Goal: Information Seeking & Learning: Learn about a topic

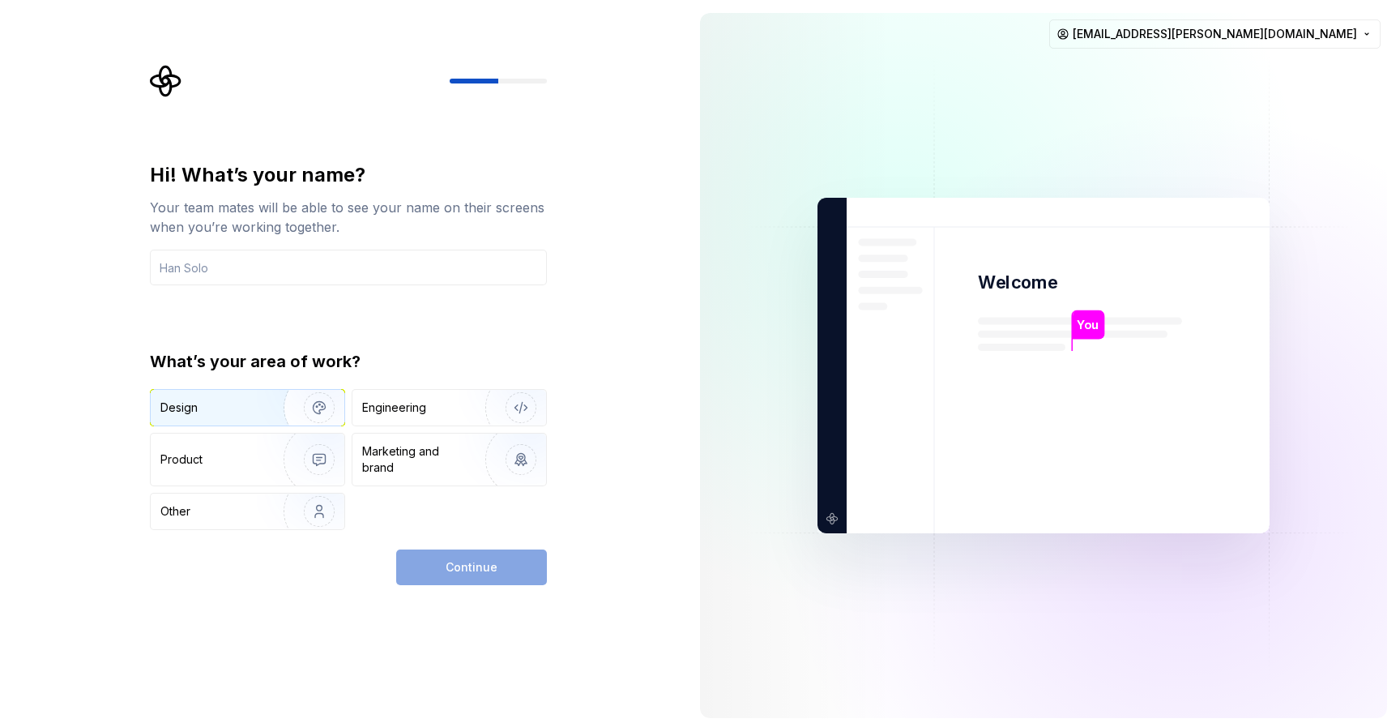
click at [257, 409] on img "button" at bounding box center [309, 407] width 104 height 109
click at [256, 277] on input "text" at bounding box center [348, 268] width 397 height 36
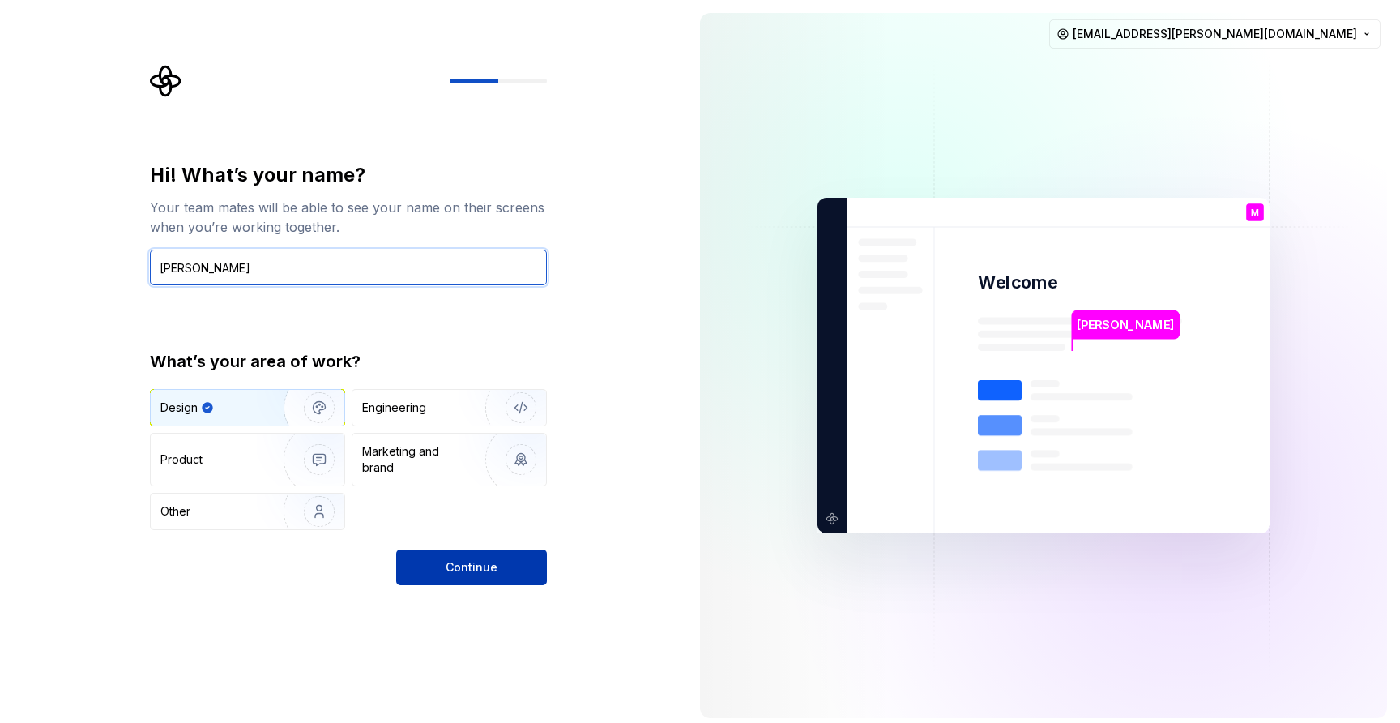
type input "Meiji Grace"
click at [438, 550] on button "Continue" at bounding box center [471, 567] width 151 height 36
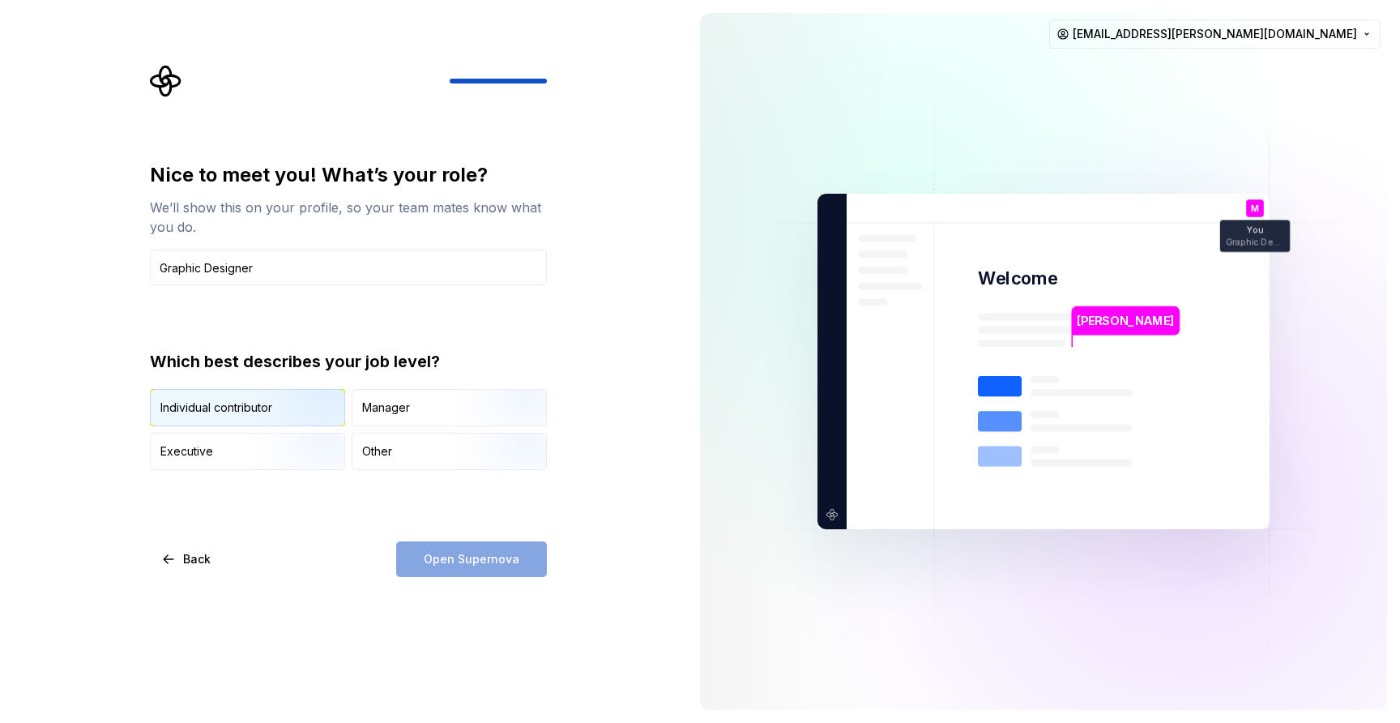
type input "Graphic Designer"
click at [278, 412] on img "button" at bounding box center [306, 428] width 104 height 109
click at [518, 549] on button "Open Supernova" at bounding box center [471, 559] width 151 height 36
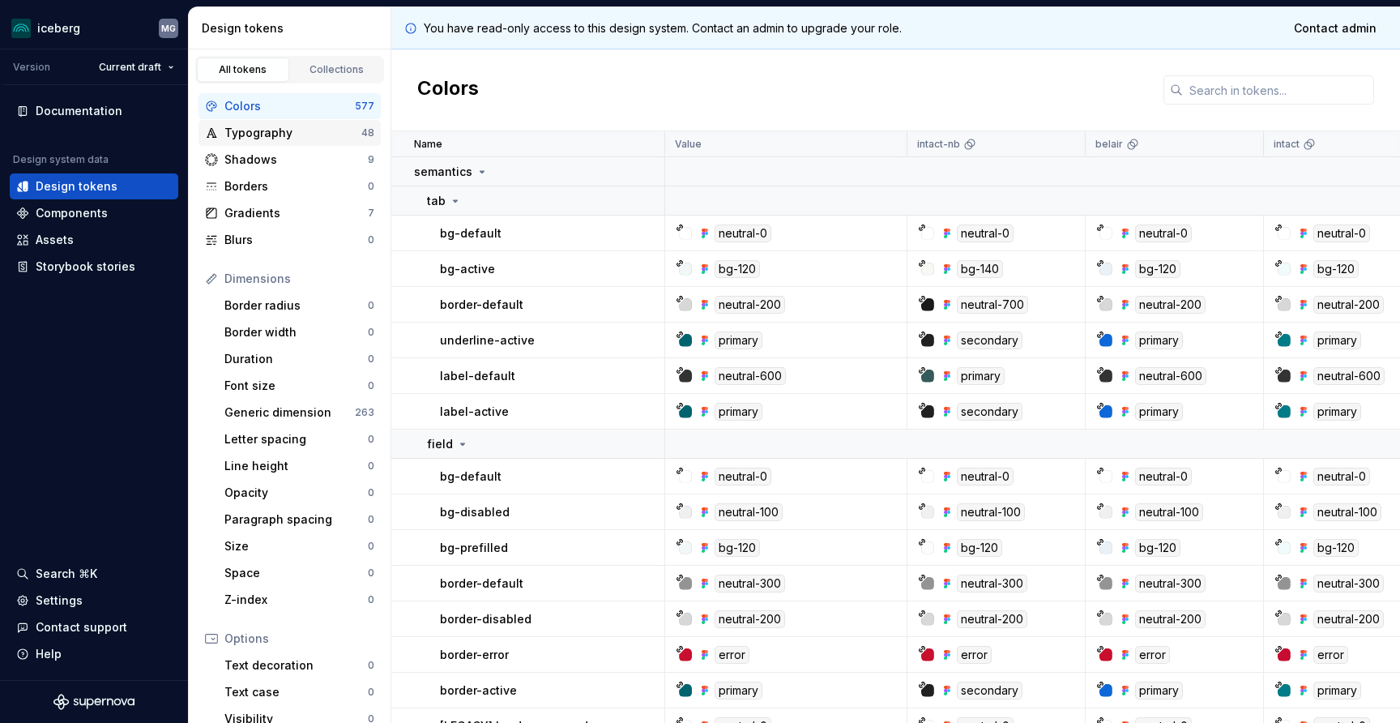
click at [274, 136] on div "Typography" at bounding box center [292, 133] width 137 height 16
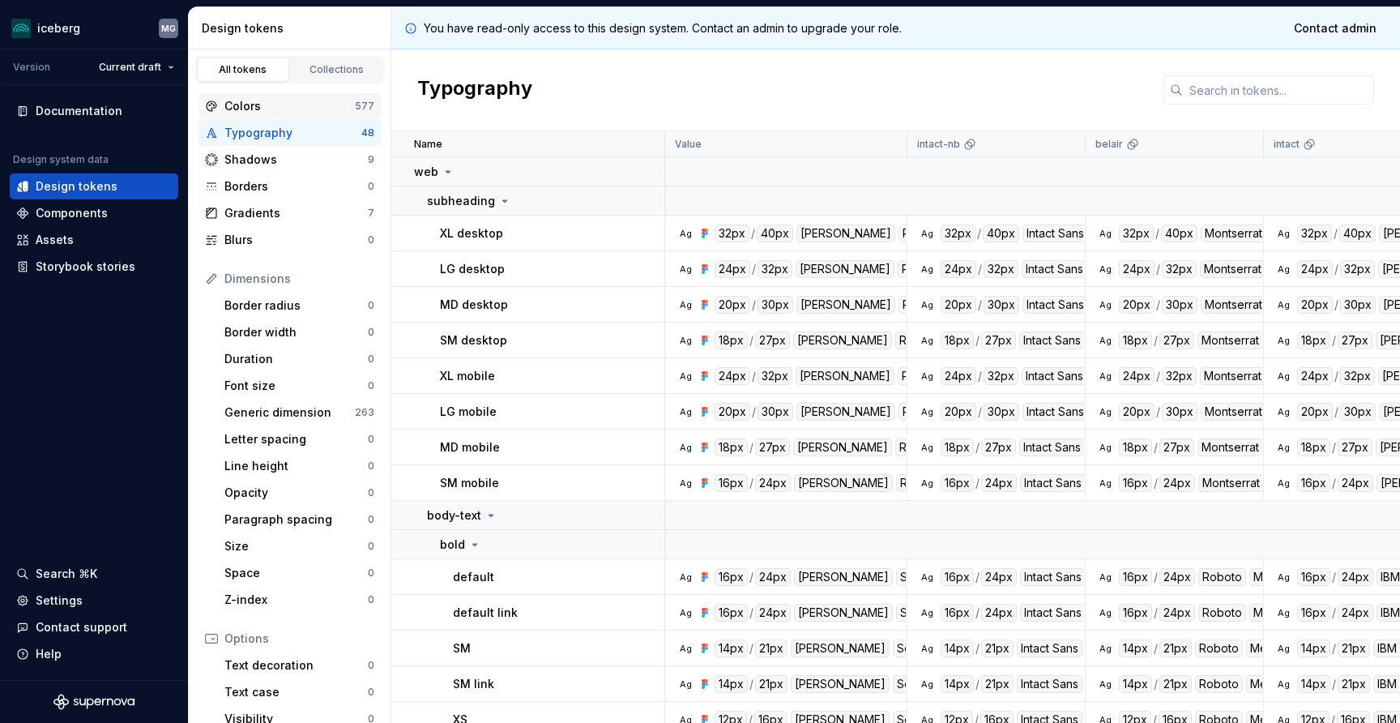
click at [265, 105] on div "Colors" at bounding box center [289, 106] width 130 height 16
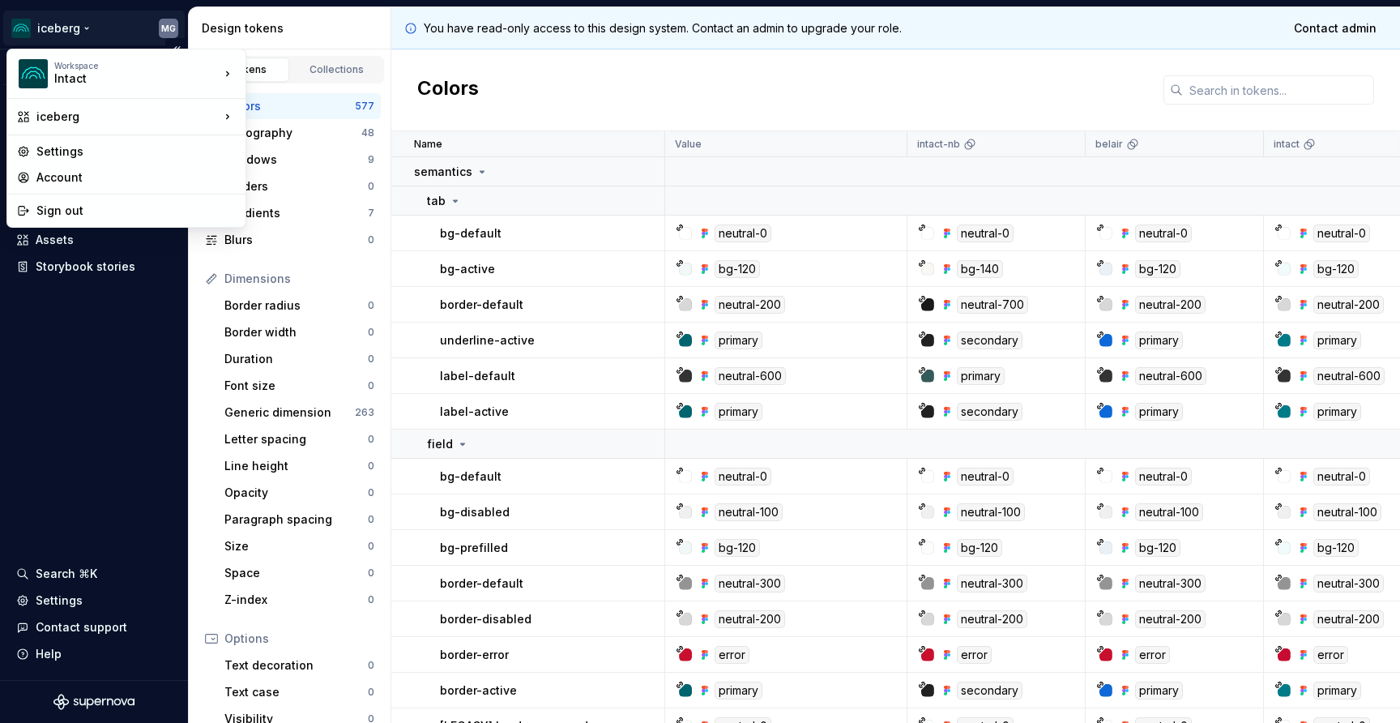
click at [79, 28] on html "iceberg MG Version Current draft Documentation Design system data Design tokens…" at bounding box center [700, 361] width 1400 height 723
click at [118, 382] on html "iceberg MG Version Current draft Documentation Design system data Design tokens…" at bounding box center [700, 361] width 1400 height 723
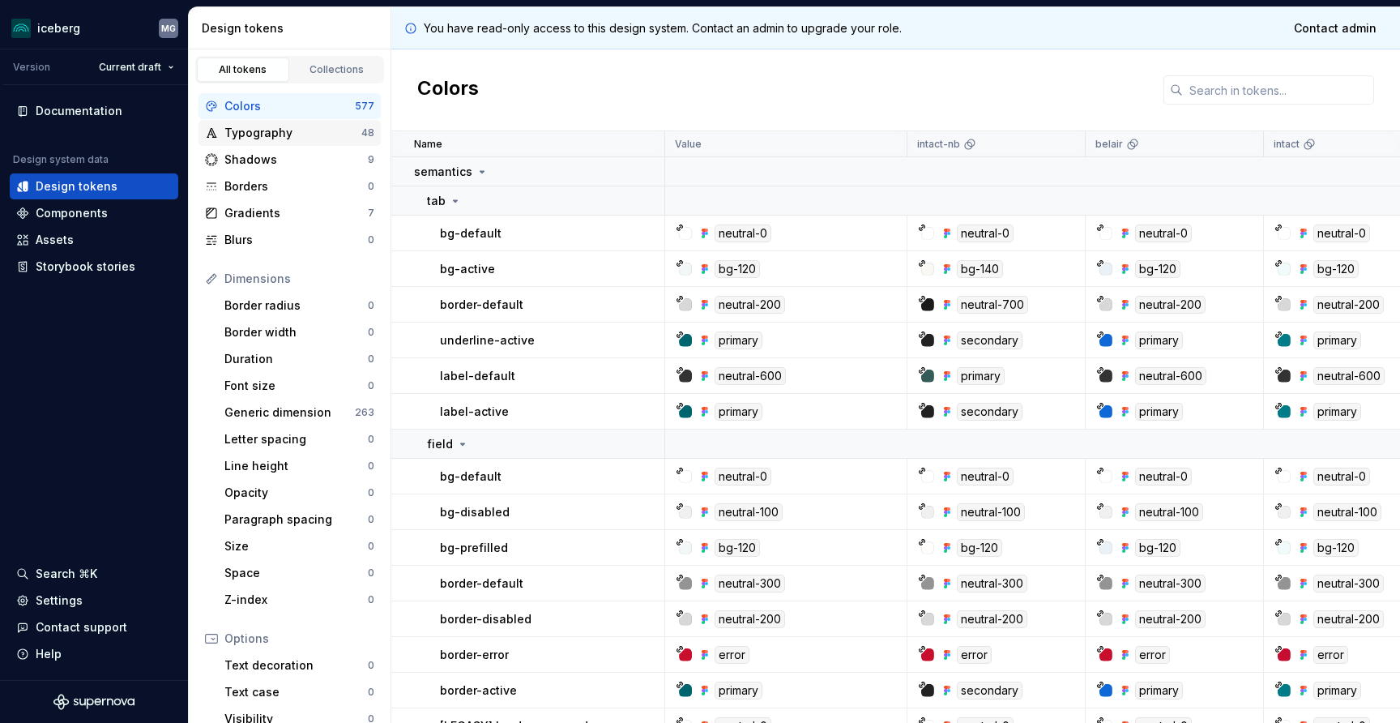
click at [333, 133] on div "Typography" at bounding box center [292, 133] width 137 height 16
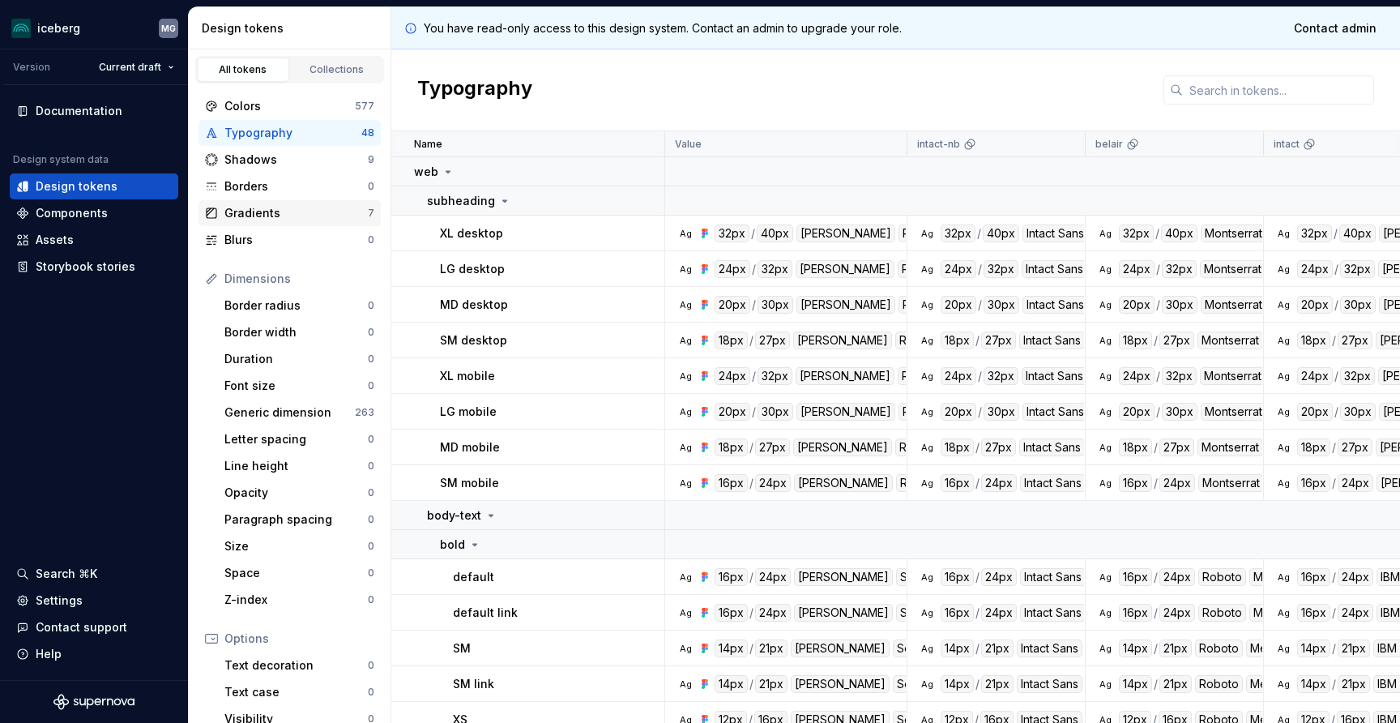
click at [279, 211] on div "Gradients" at bounding box center [295, 213] width 143 height 16
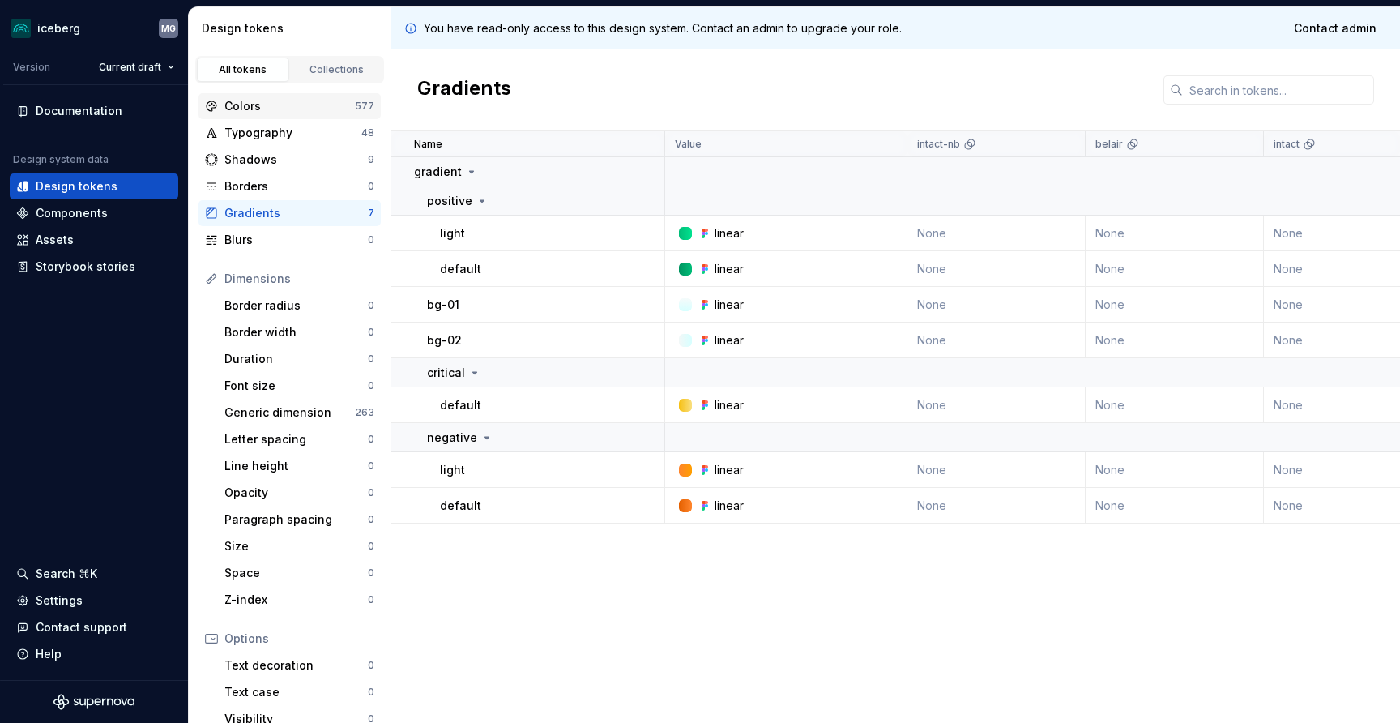
click at [241, 114] on div "Colors 577" at bounding box center [289, 106] width 182 height 26
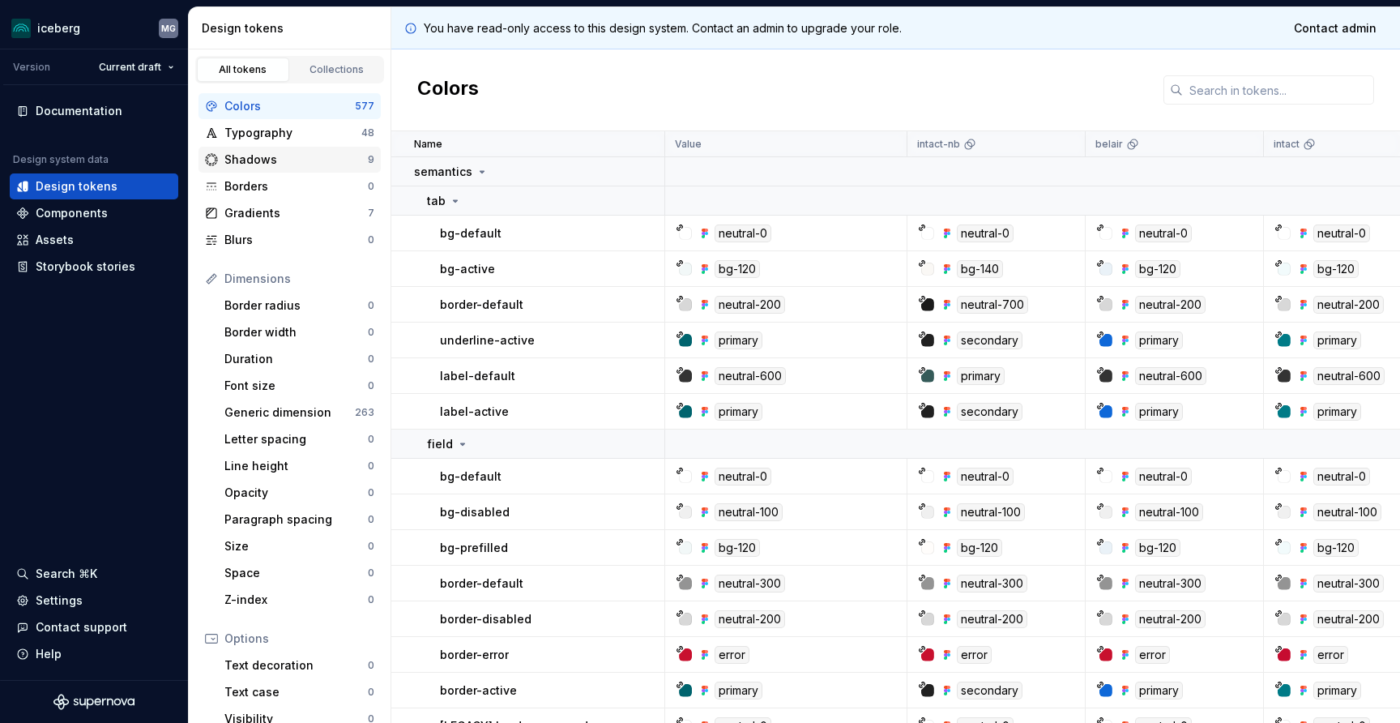
click at [285, 156] on div "Shadows" at bounding box center [295, 160] width 143 height 16
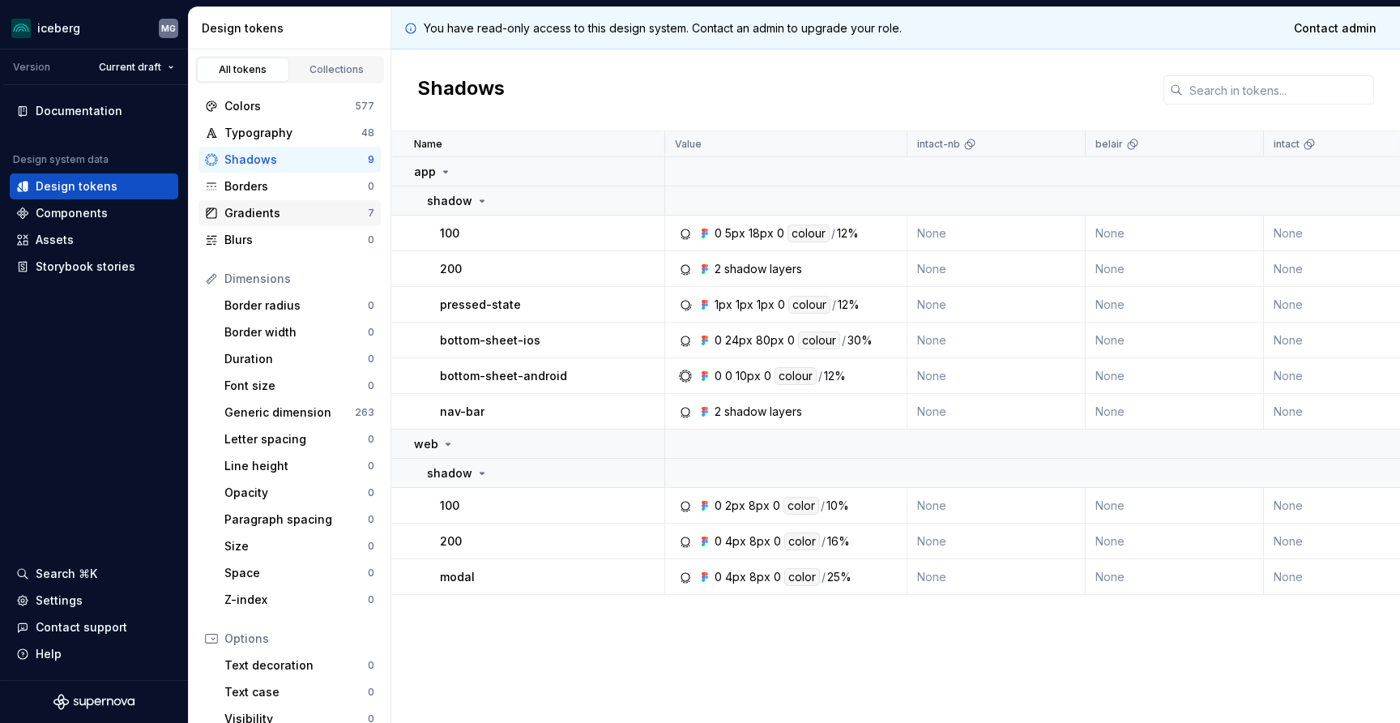
click at [269, 210] on div "Gradients" at bounding box center [295, 213] width 143 height 16
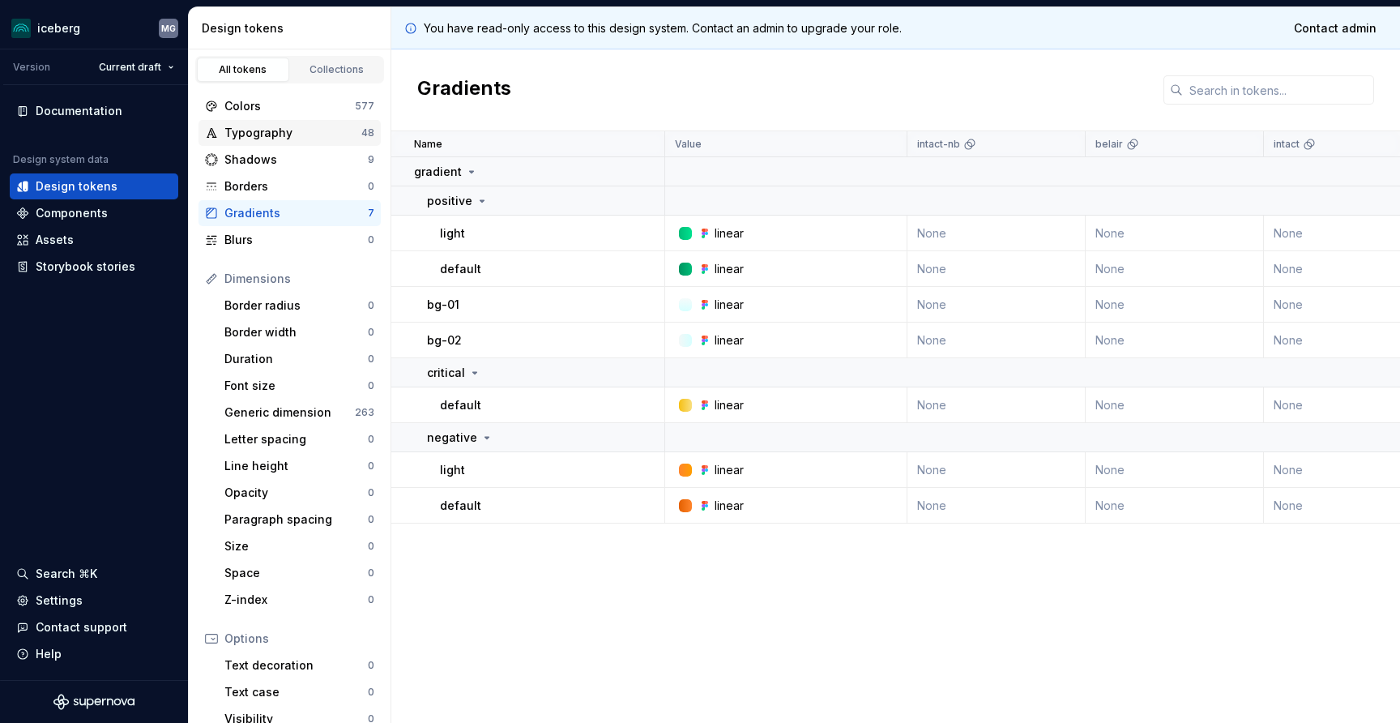
click at [263, 137] on div "Typography" at bounding box center [292, 133] width 137 height 16
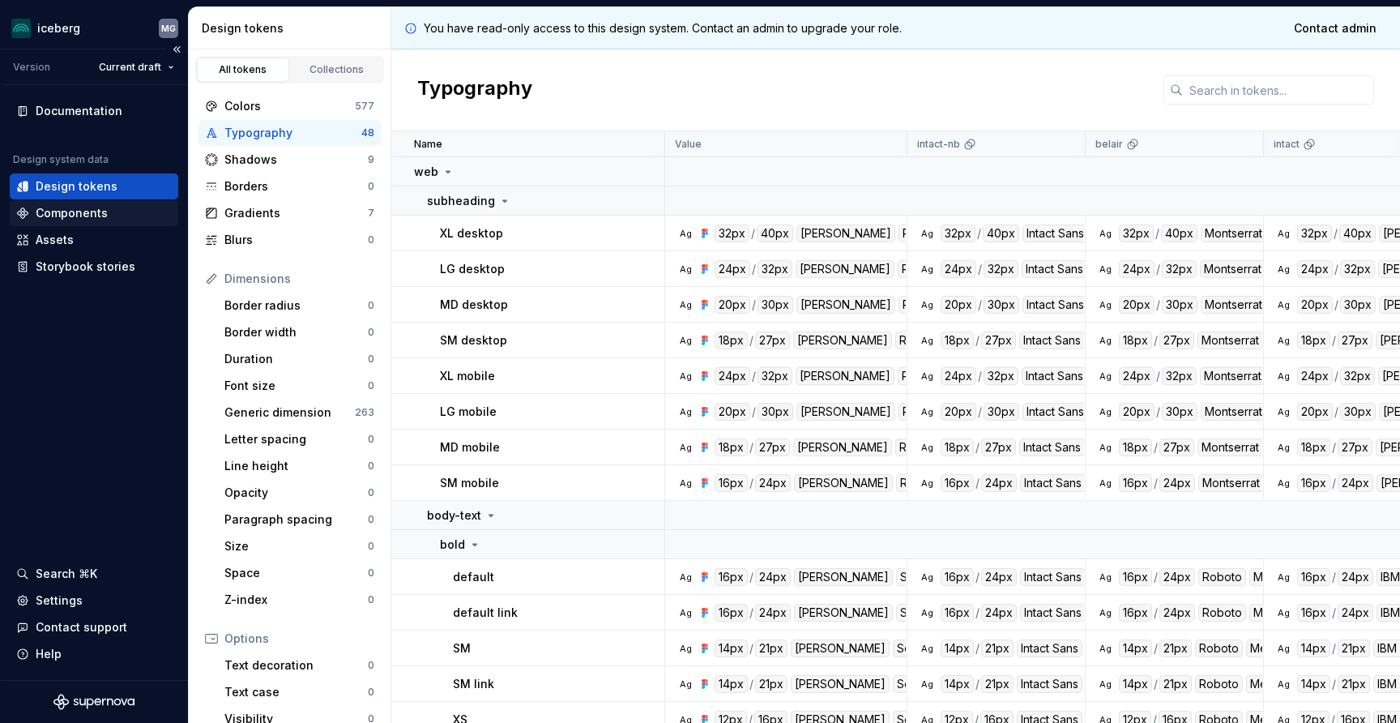
click at [70, 215] on div "Components" at bounding box center [72, 213] width 72 height 16
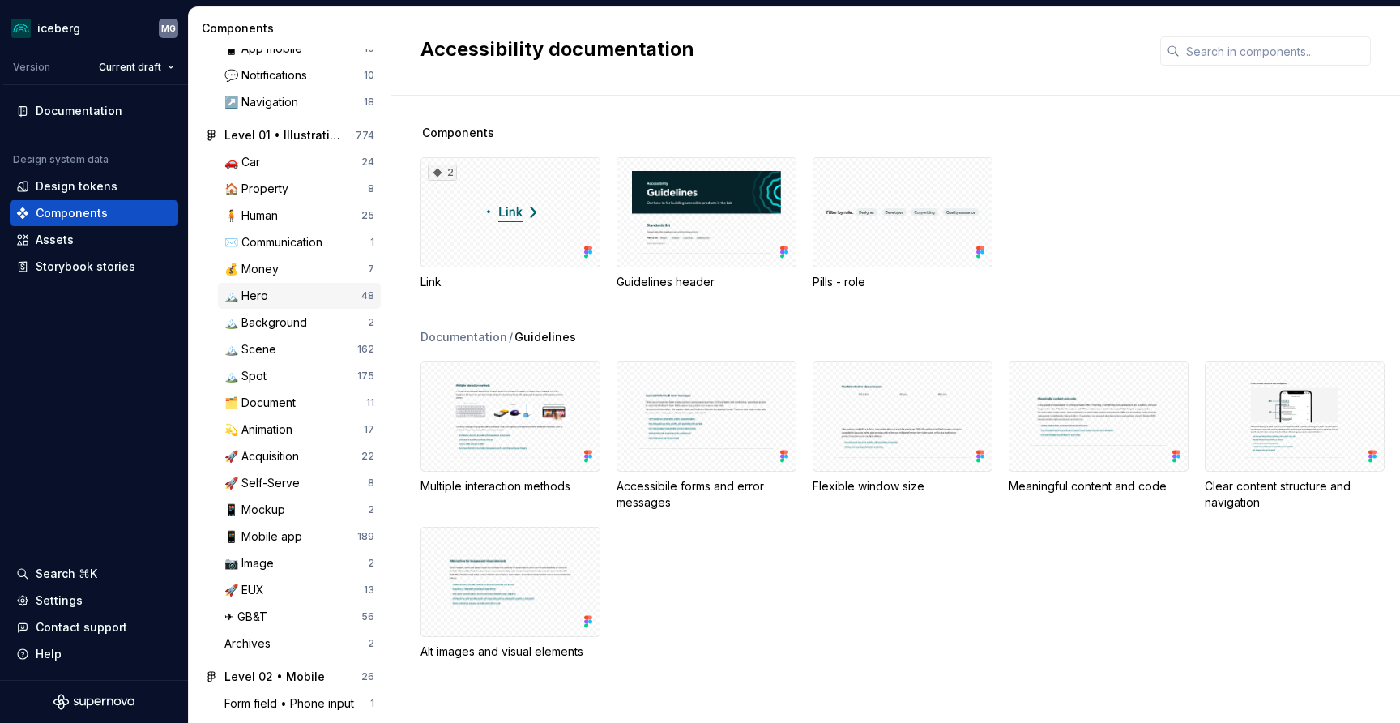
scroll to position [877, 0]
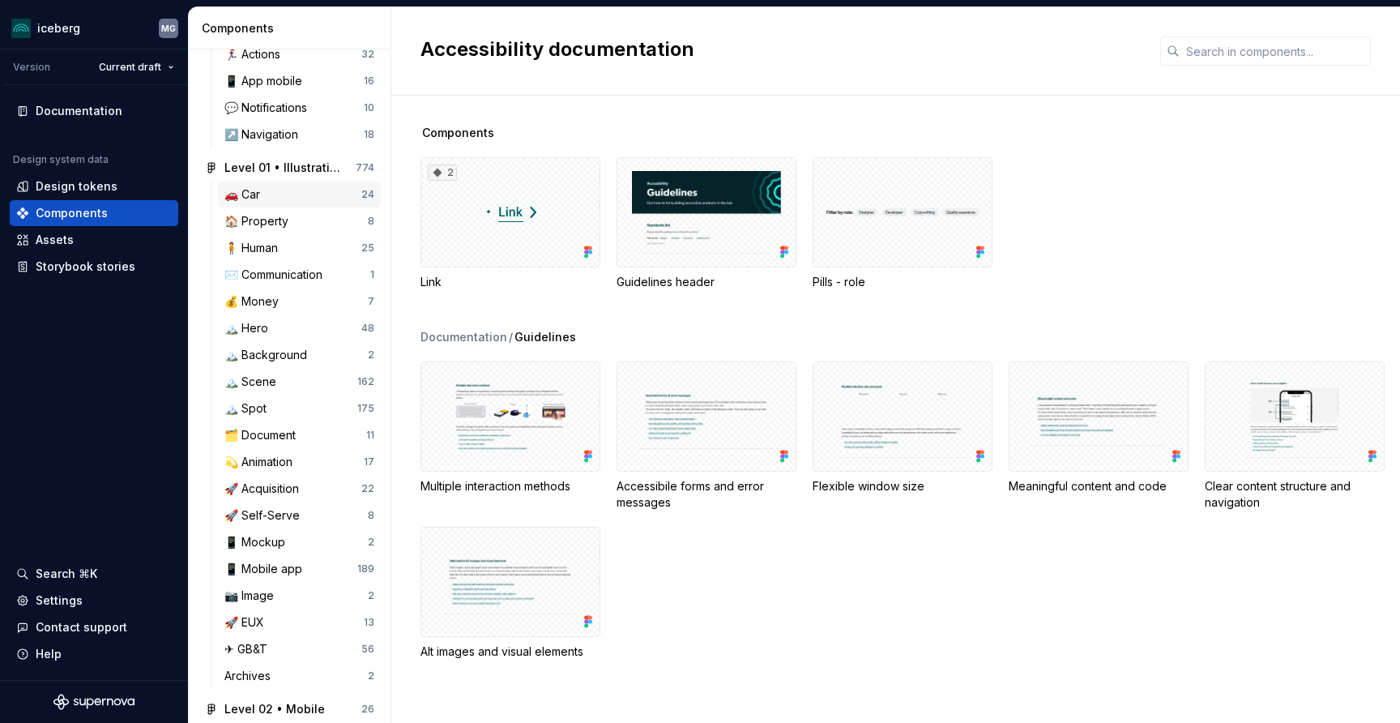
click at [280, 198] on div "🚗 Car" at bounding box center [292, 194] width 137 height 16
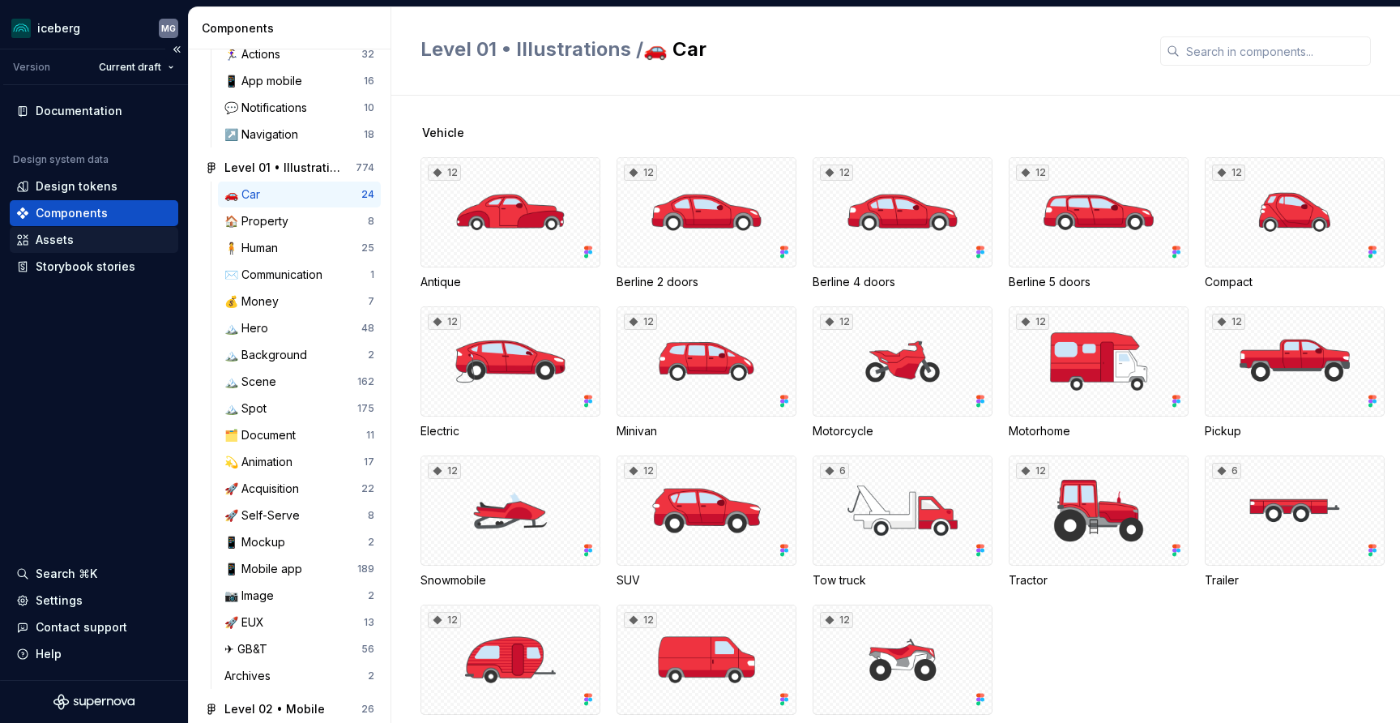
click at [90, 245] on div "Assets" at bounding box center [94, 240] width 156 height 16
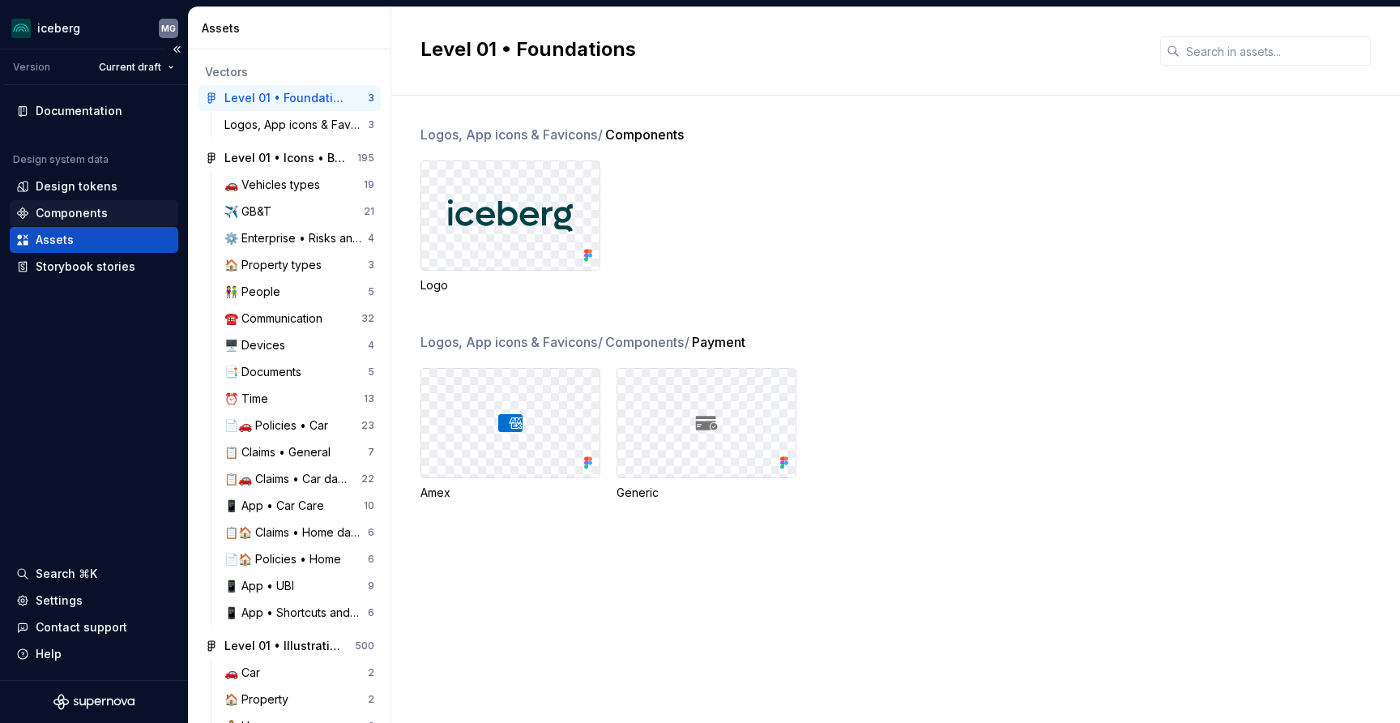
click at [90, 214] on div "Components" at bounding box center [72, 213] width 72 height 16
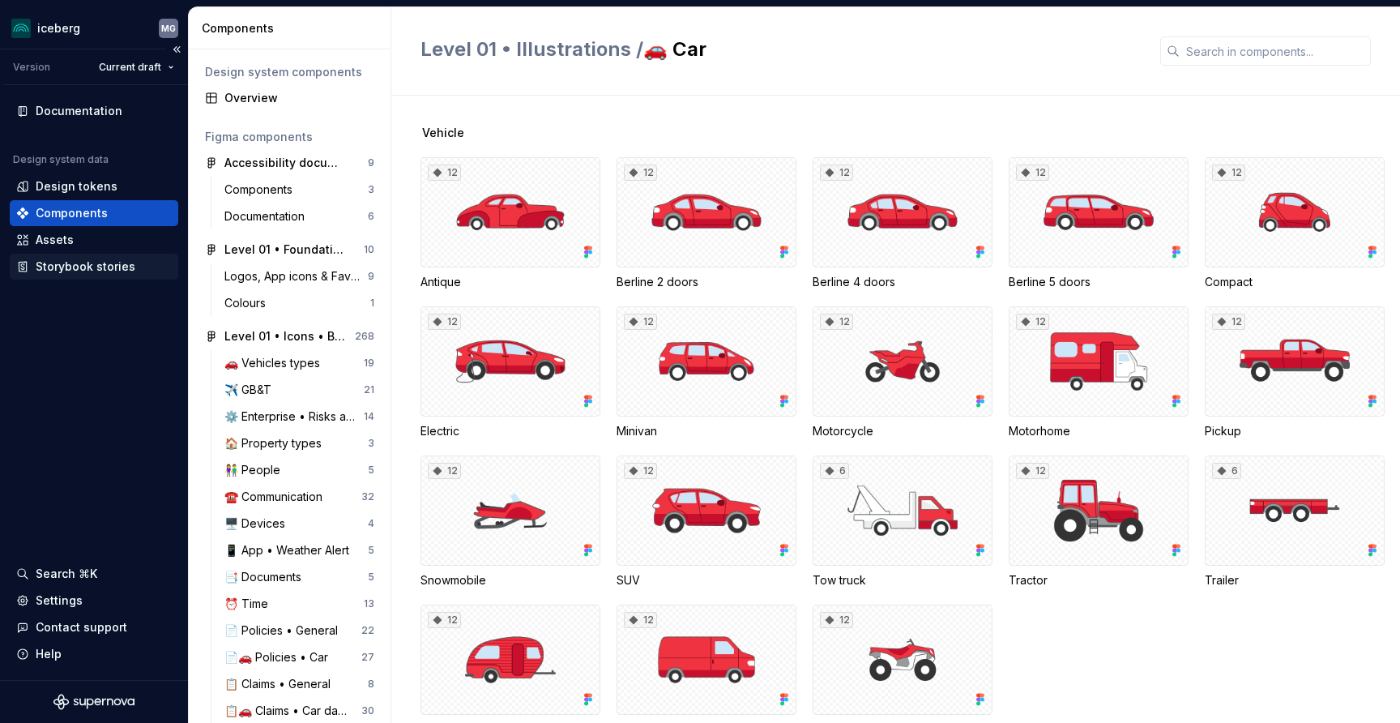
click at [89, 273] on div "Storybook stories" at bounding box center [86, 266] width 100 height 16
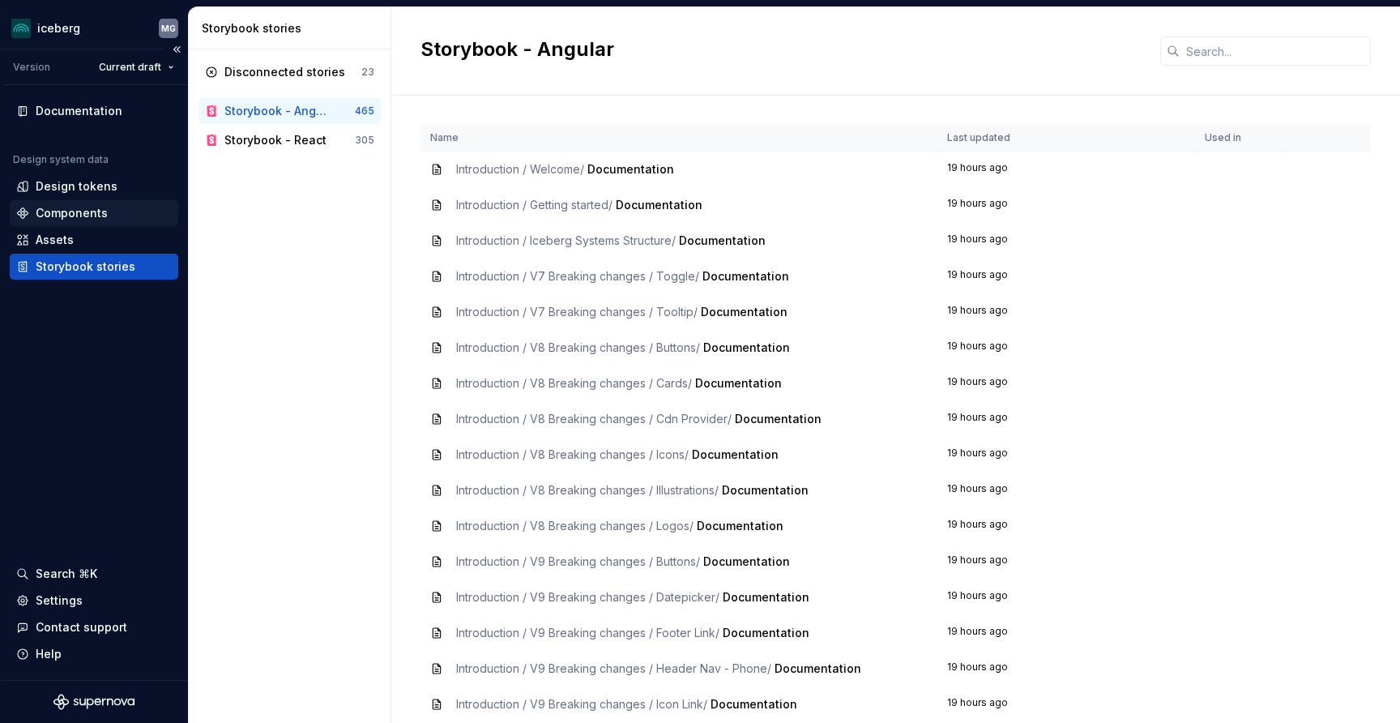
click at [56, 209] on div "Components" at bounding box center [72, 213] width 72 height 16
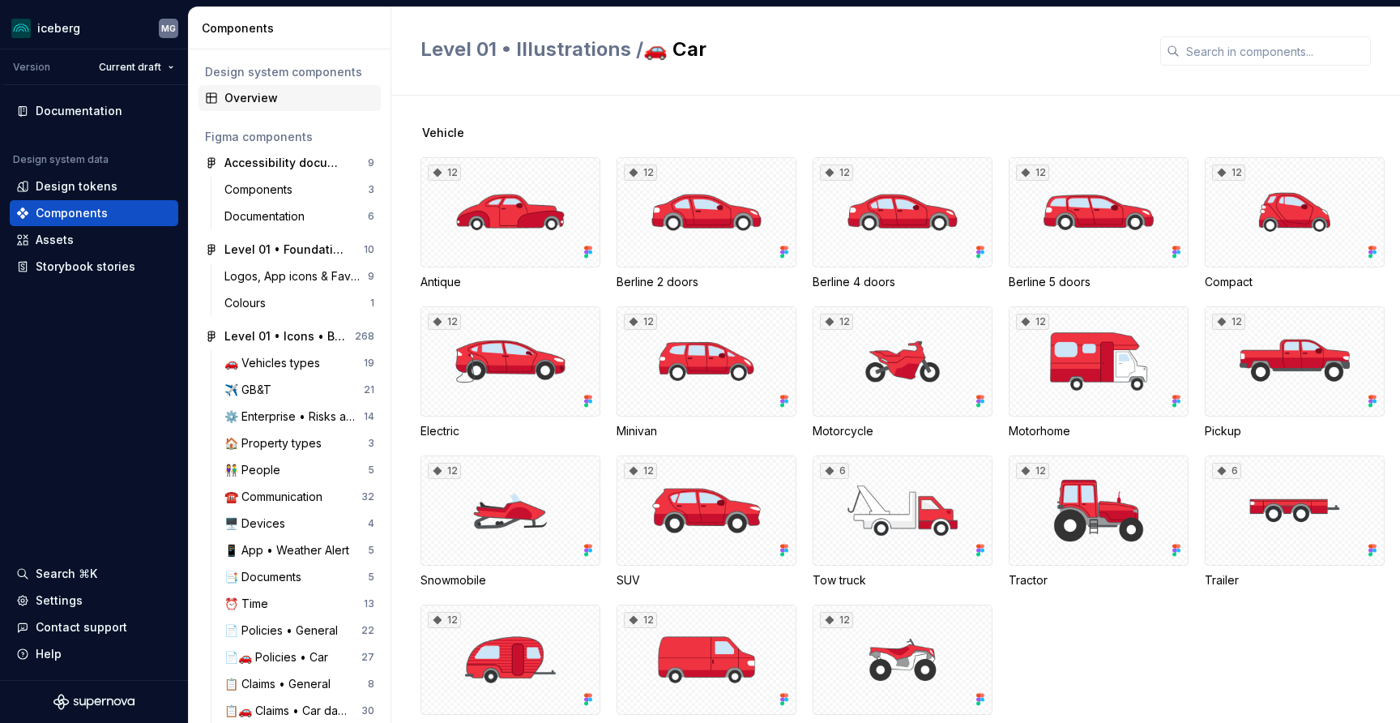
click at [241, 91] on div "Overview" at bounding box center [299, 98] width 150 height 16
